Goal: Task Accomplishment & Management: Use online tool/utility

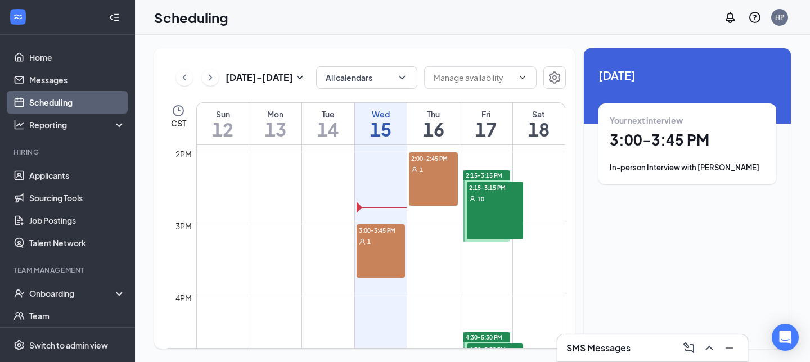
scroll to position [1000, 0]
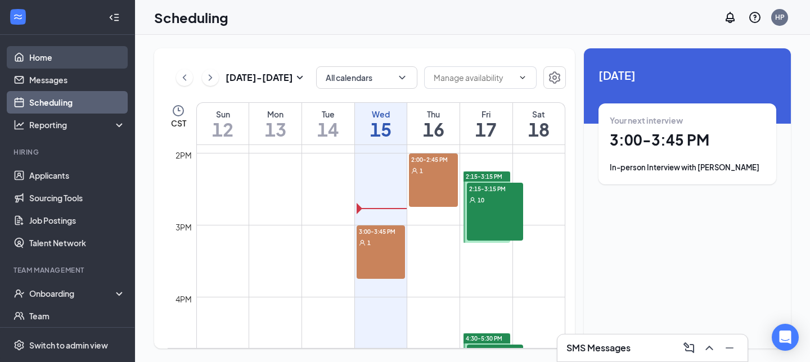
click at [69, 54] on link "Home" at bounding box center [77, 57] width 96 height 22
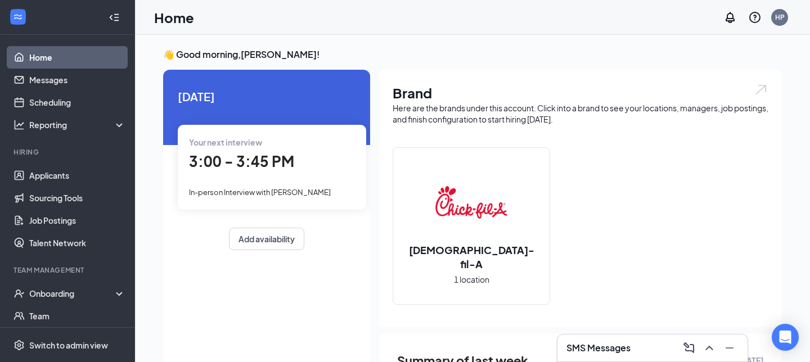
click at [280, 162] on span "3:00 - 3:45 PM" at bounding box center [241, 161] width 105 height 19
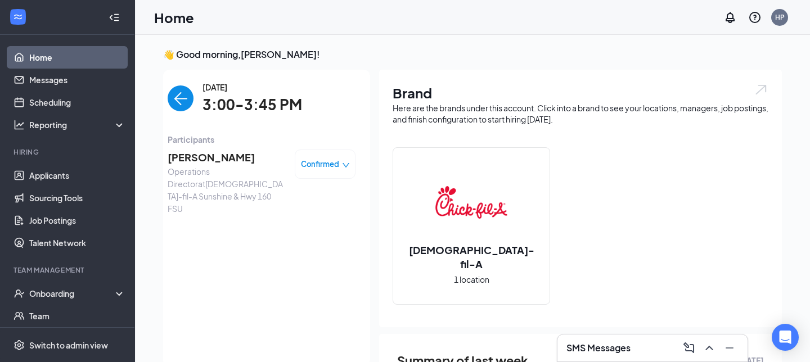
scroll to position [4, 0]
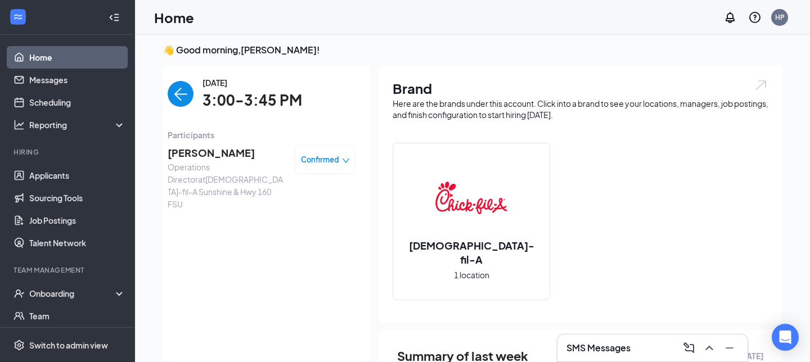
click at [210, 154] on span "[PERSON_NAME]" at bounding box center [227, 153] width 118 height 16
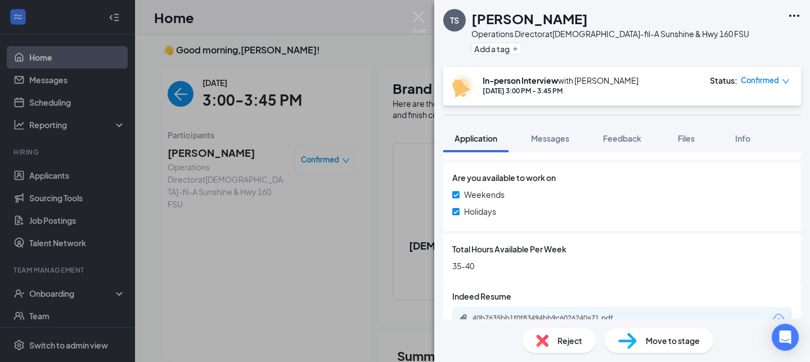
scroll to position [499, 0]
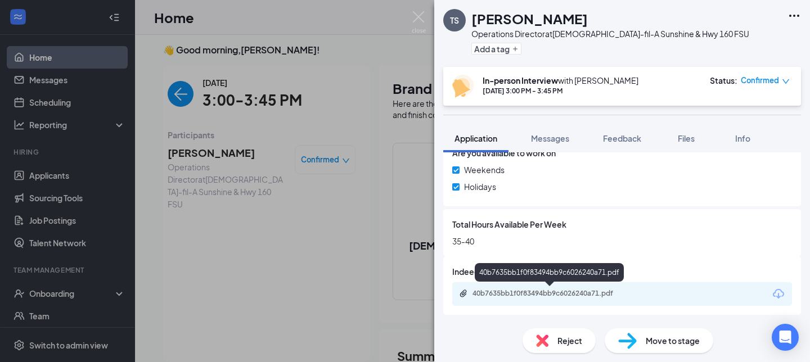
click at [530, 294] on div "40b7635bb1f0f83494bb9c6026240a71.pdf" at bounding box center [550, 293] width 157 height 9
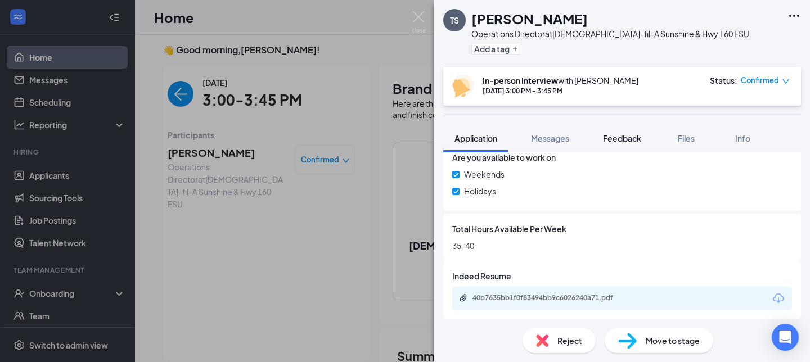
click at [628, 144] on button "Feedback" at bounding box center [622, 138] width 61 height 28
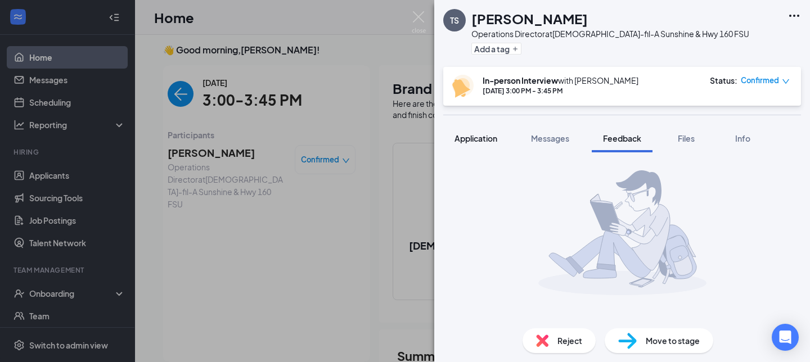
click at [476, 138] on span "Application" at bounding box center [475, 138] width 43 height 10
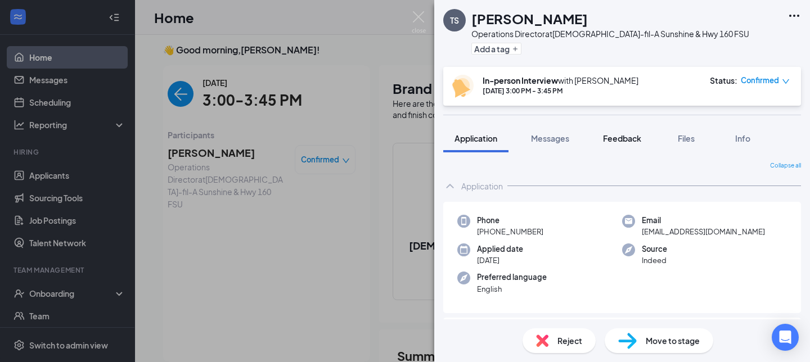
click at [610, 139] on span "Feedback" at bounding box center [622, 138] width 38 height 10
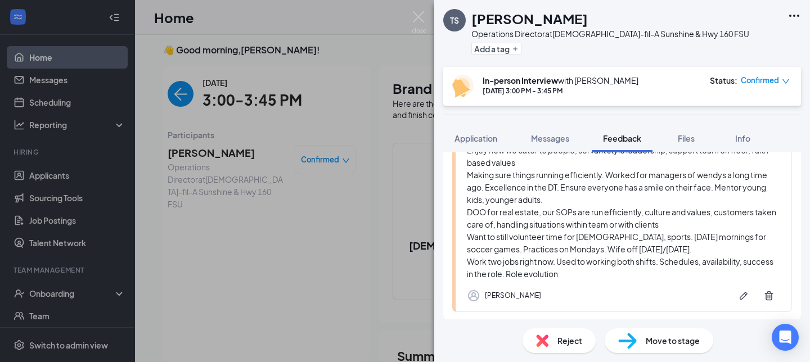
scroll to position [276, 0]
